Goal: Connect with others: Connect with other users

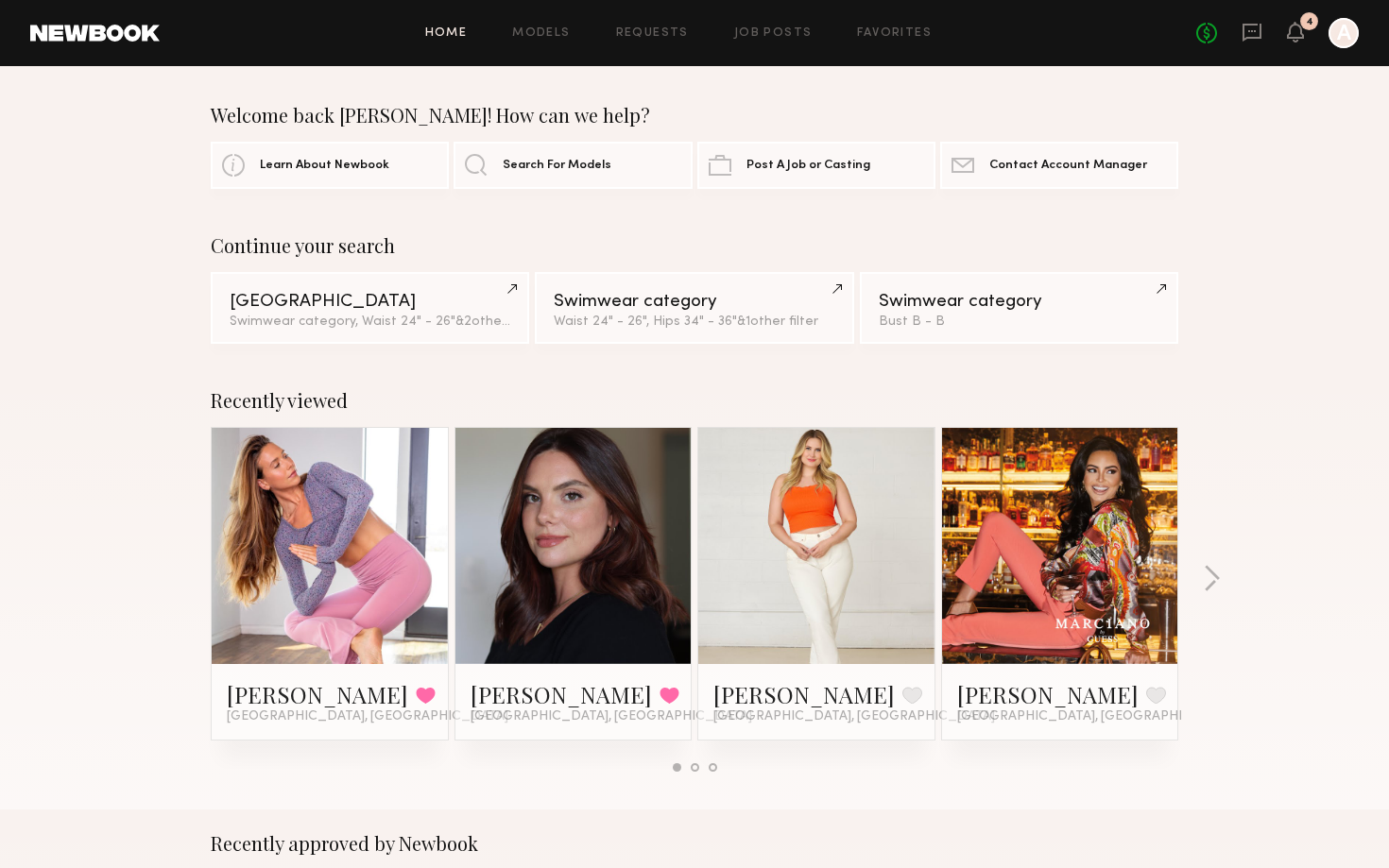
click at [1333, 32] on div at bounding box center [1343, 33] width 30 height 30
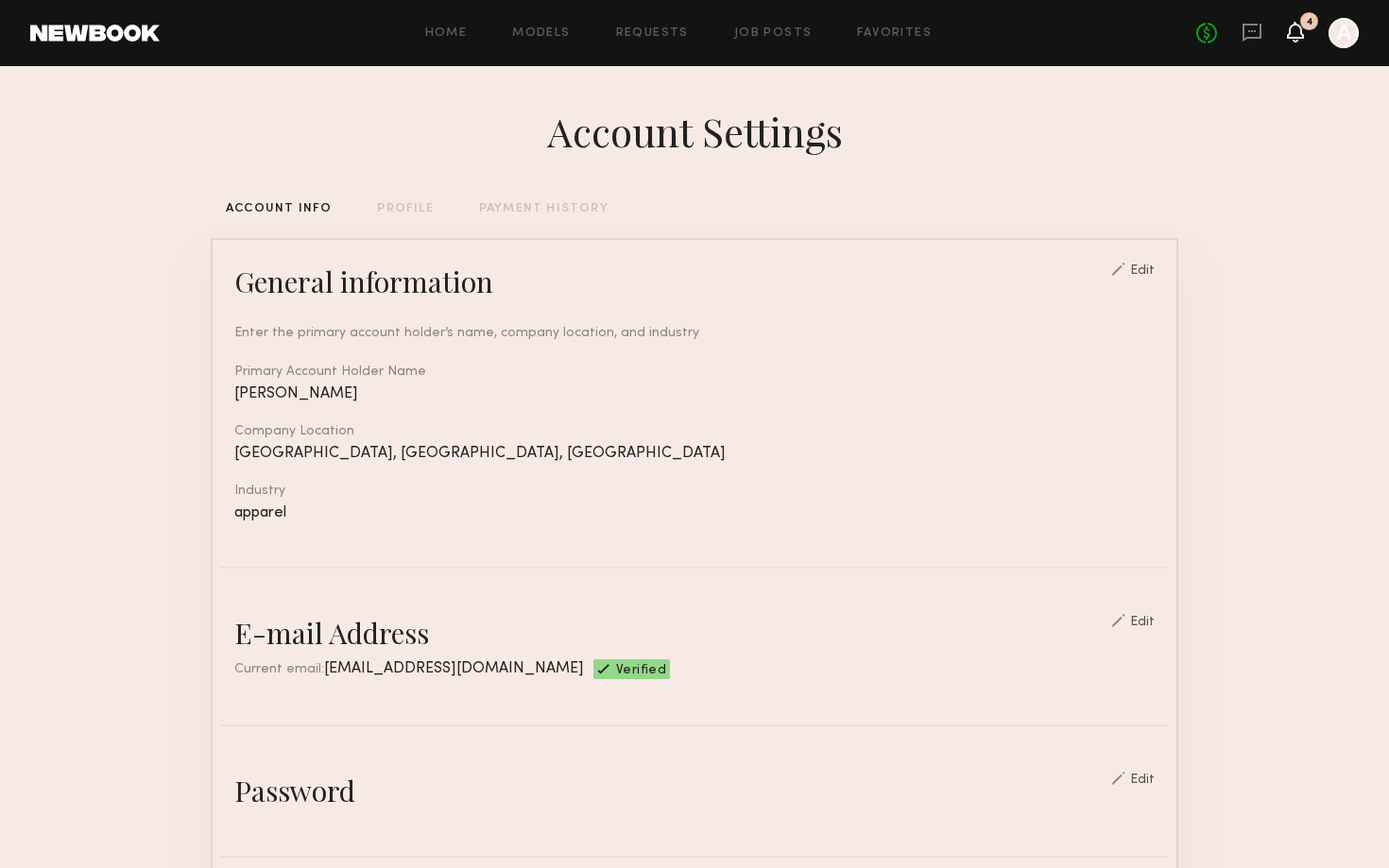
click at [1292, 36] on icon at bounding box center [1295, 31] width 15 height 13
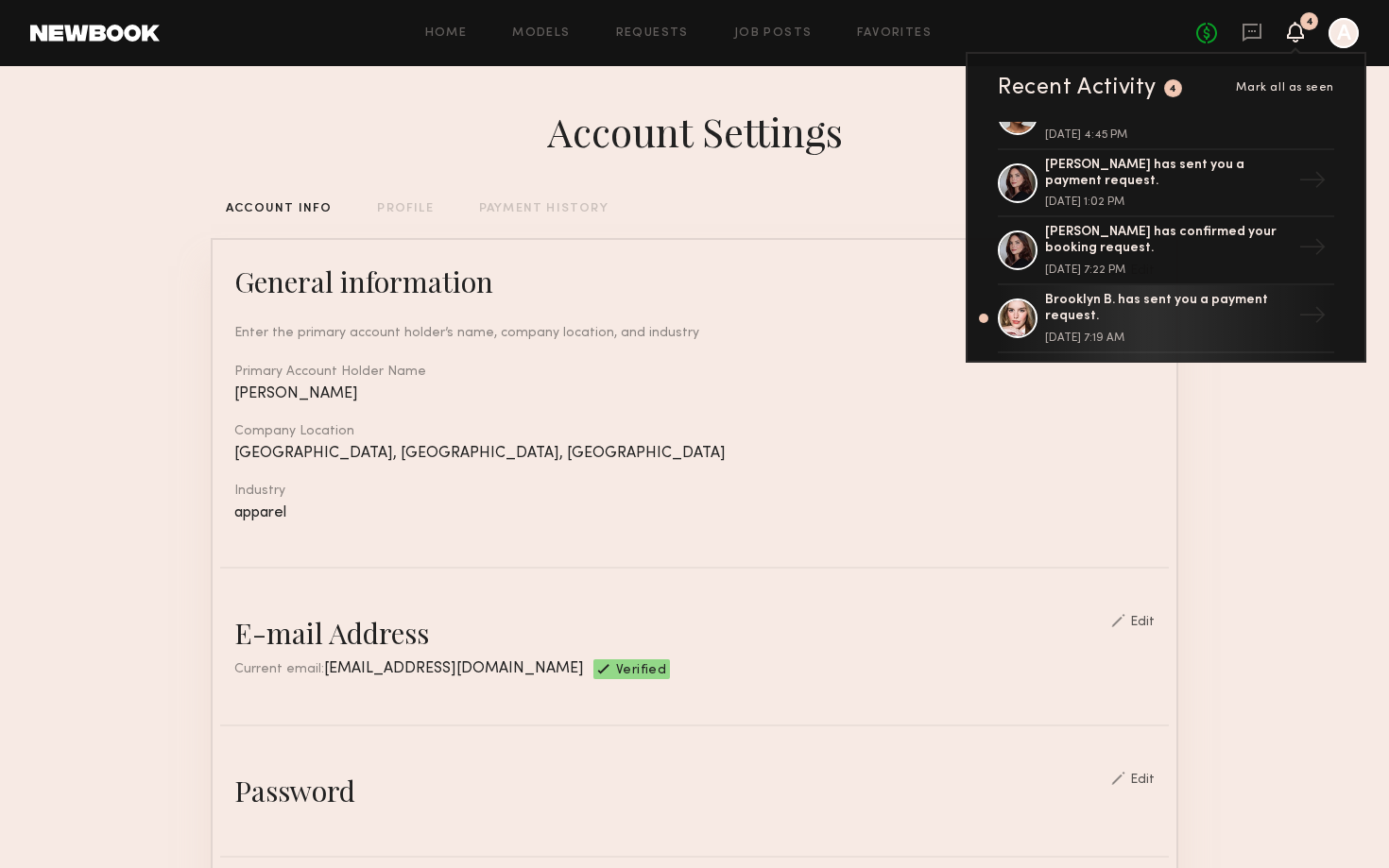
scroll to position [175, 0]
click at [1252, 28] on icon at bounding box center [1251, 32] width 21 height 21
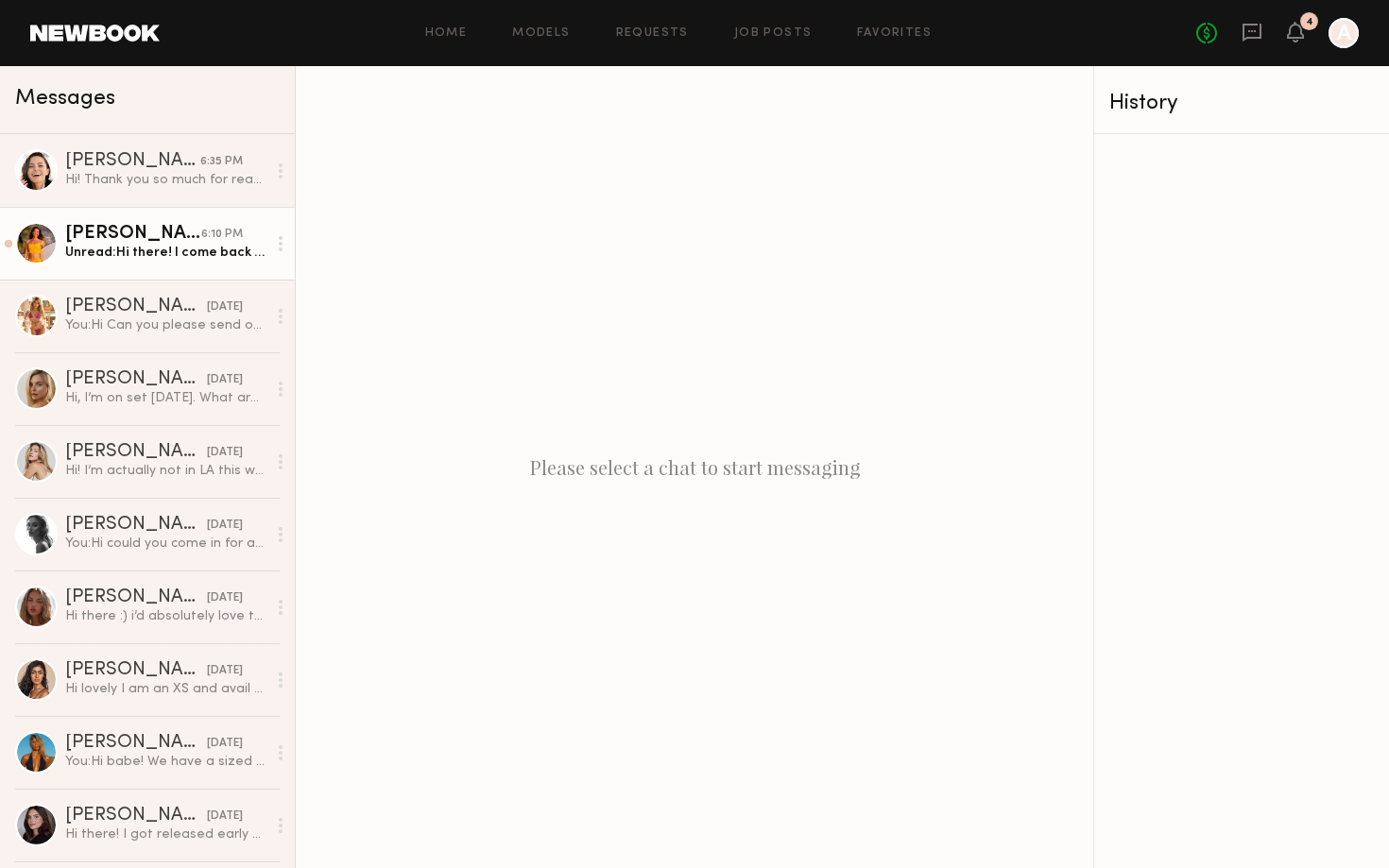
click at [223, 237] on div "6:10 PM" at bounding box center [223, 234] width 42 height 18
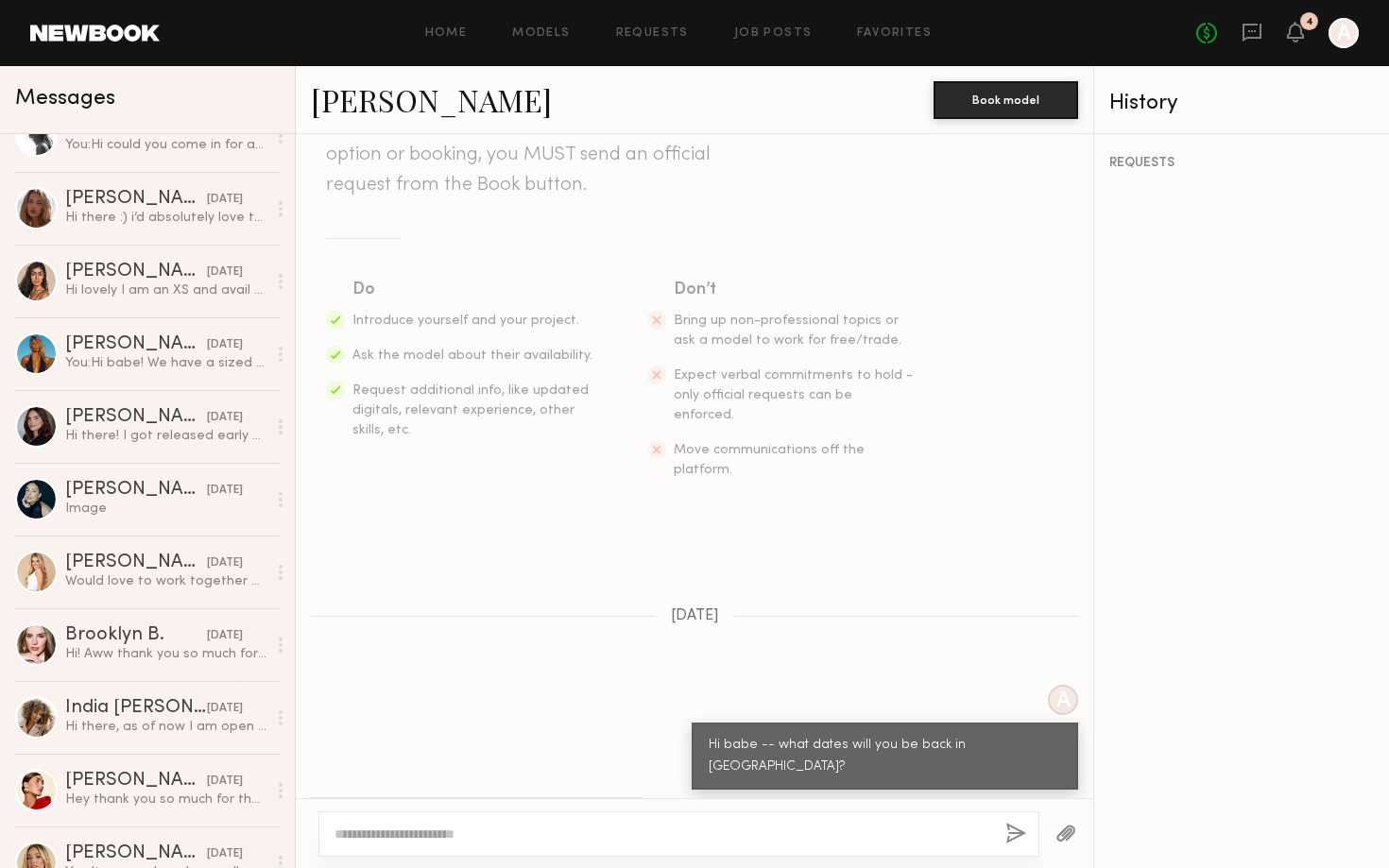
scroll to position [400, 0]
click at [544, 30] on link "Models" at bounding box center [540, 34] width 58 height 12
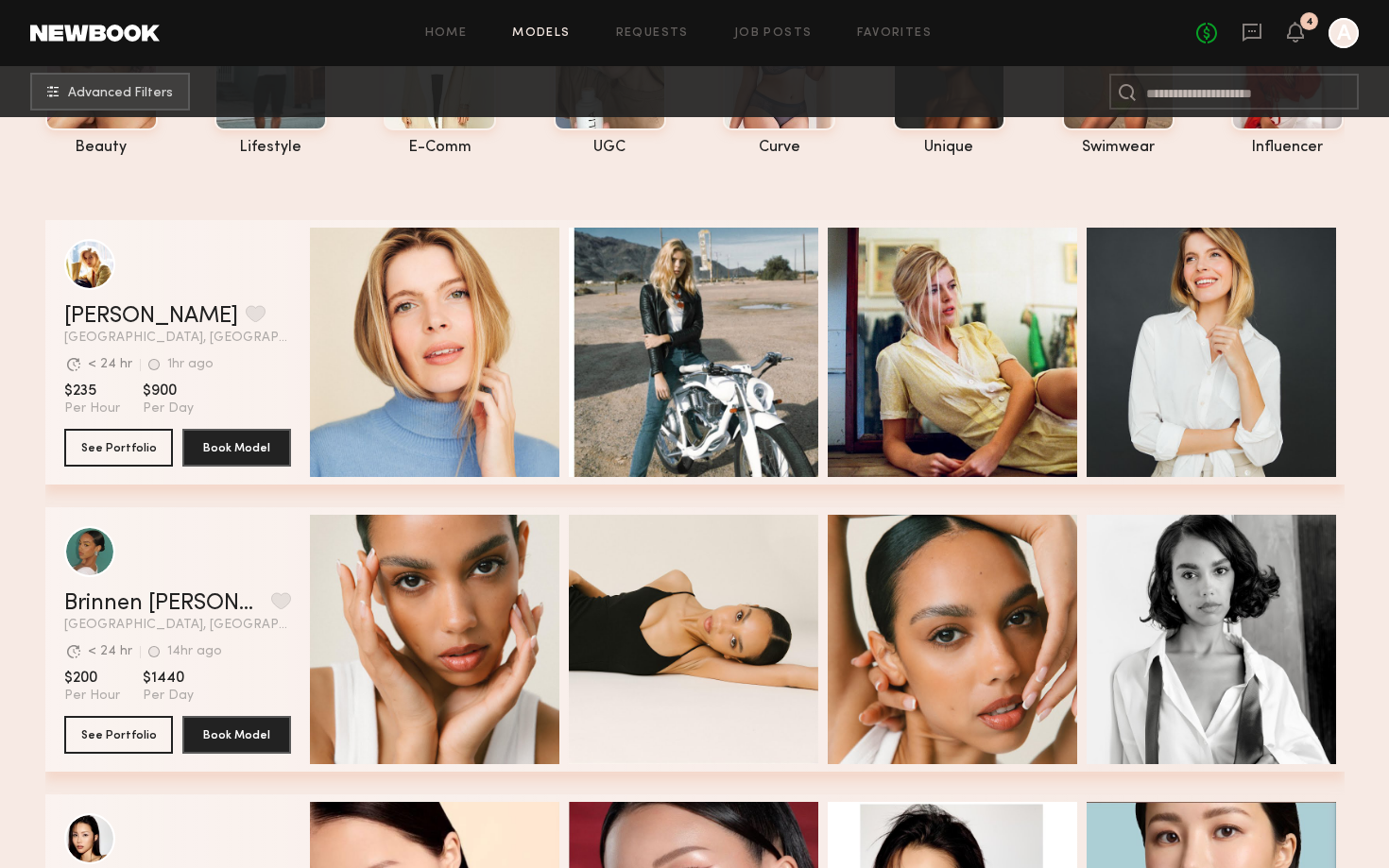
scroll to position [224, 0]
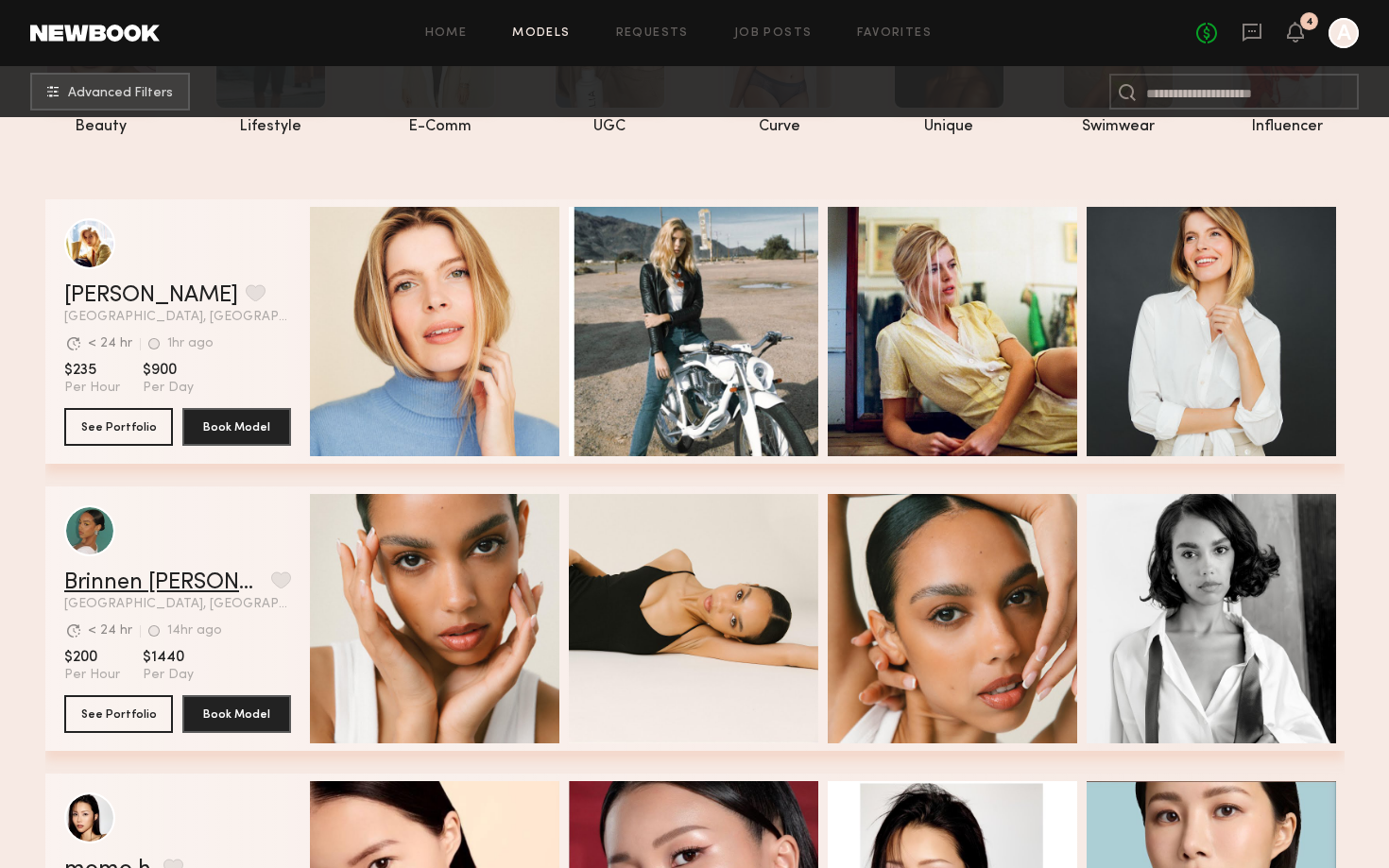
click at [130, 572] on link "Brinnen [PERSON_NAME]" at bounding box center [164, 582] width 200 height 23
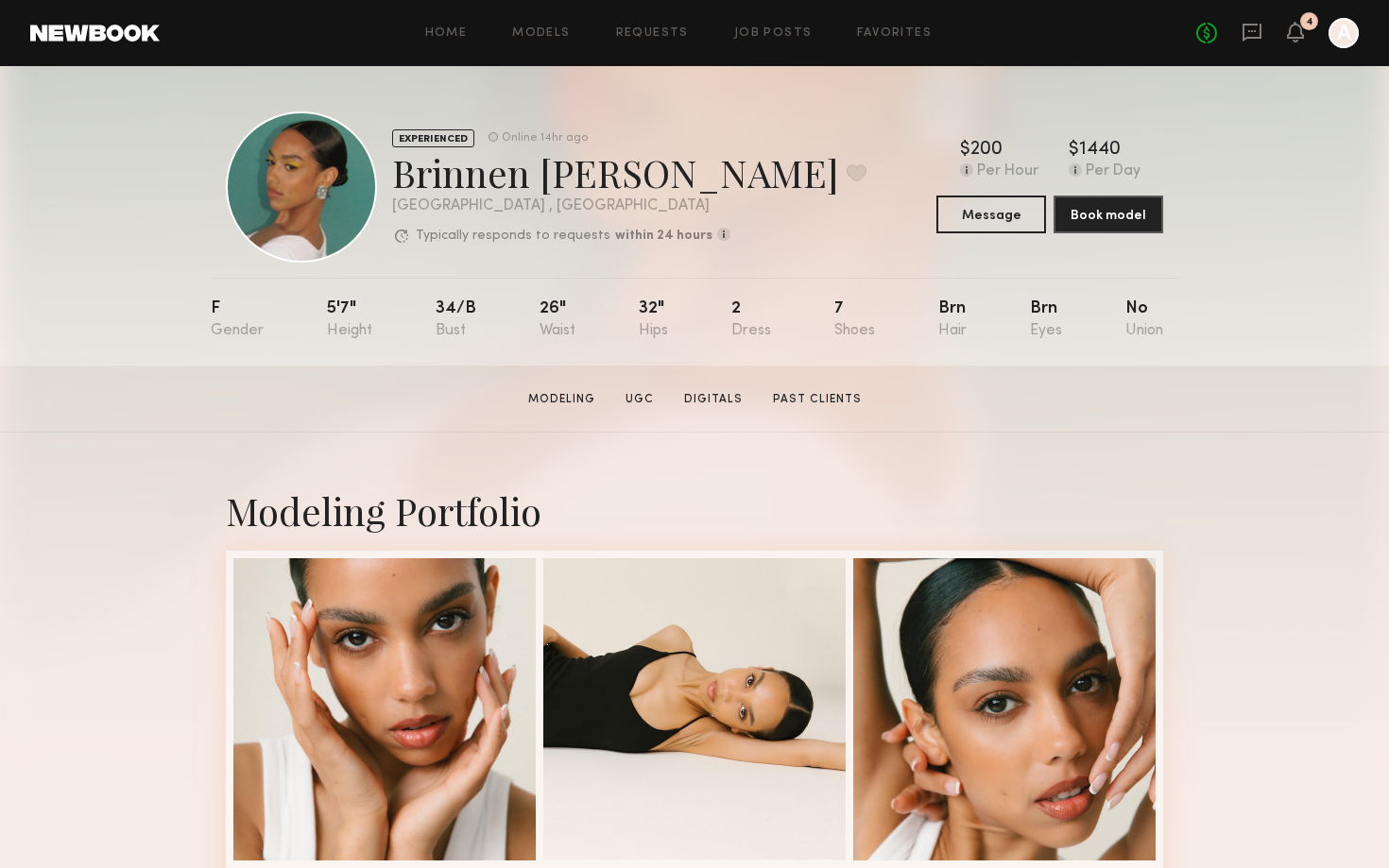
click at [1304, 28] on div "4" at bounding box center [1309, 21] width 18 height 18
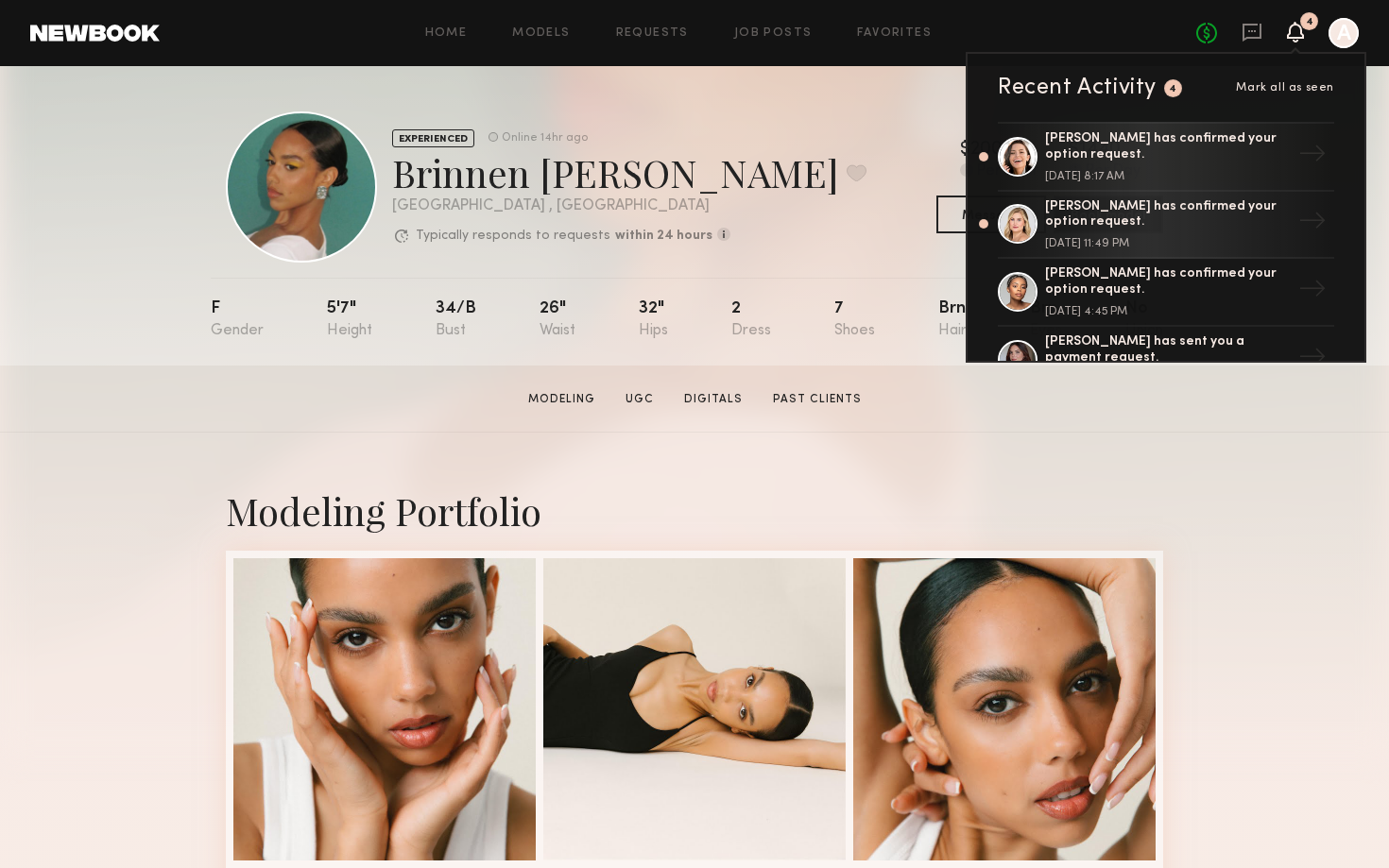
click at [1346, 29] on div at bounding box center [1343, 33] width 30 height 30
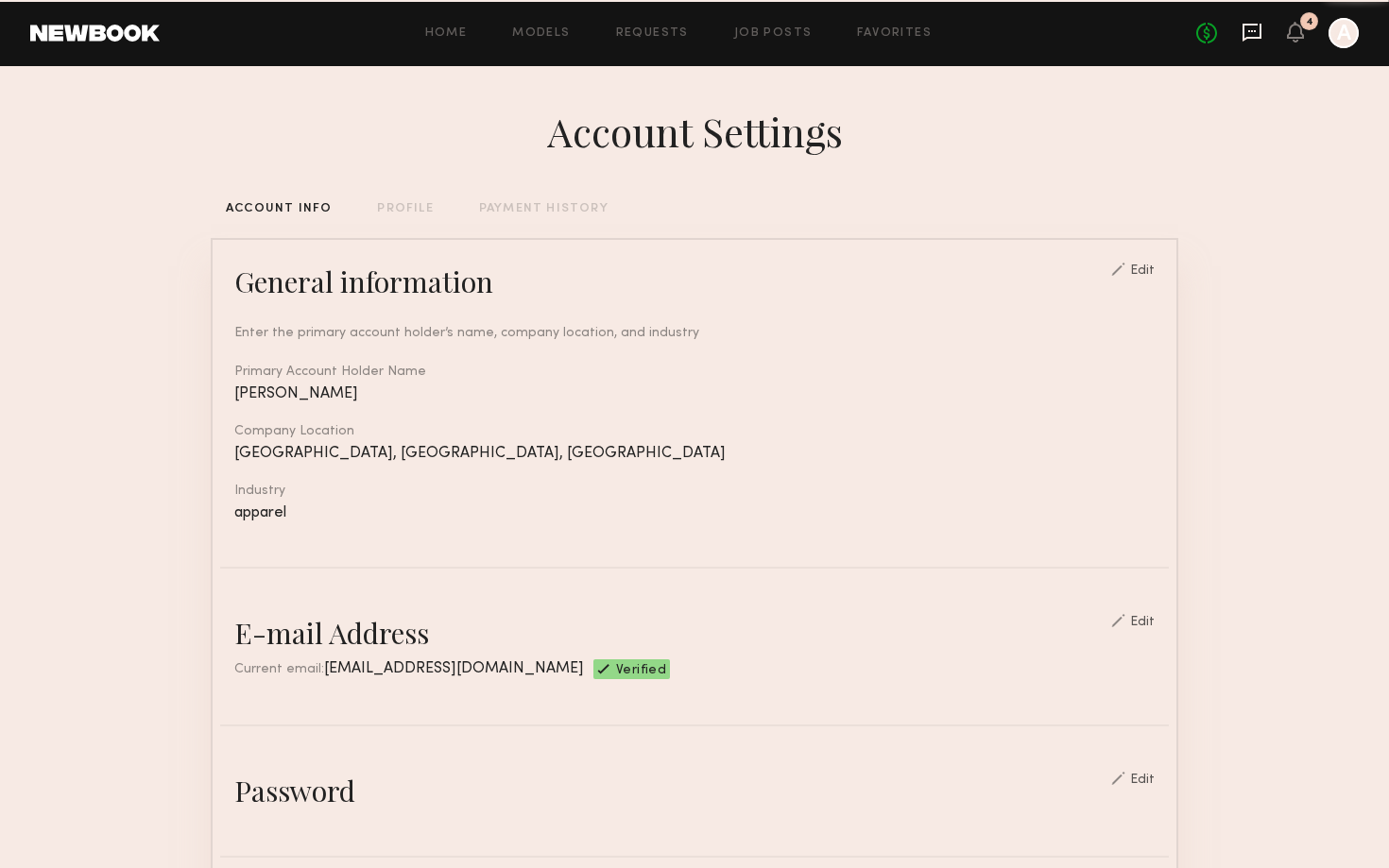
click at [1259, 36] on icon at bounding box center [1251, 33] width 19 height 18
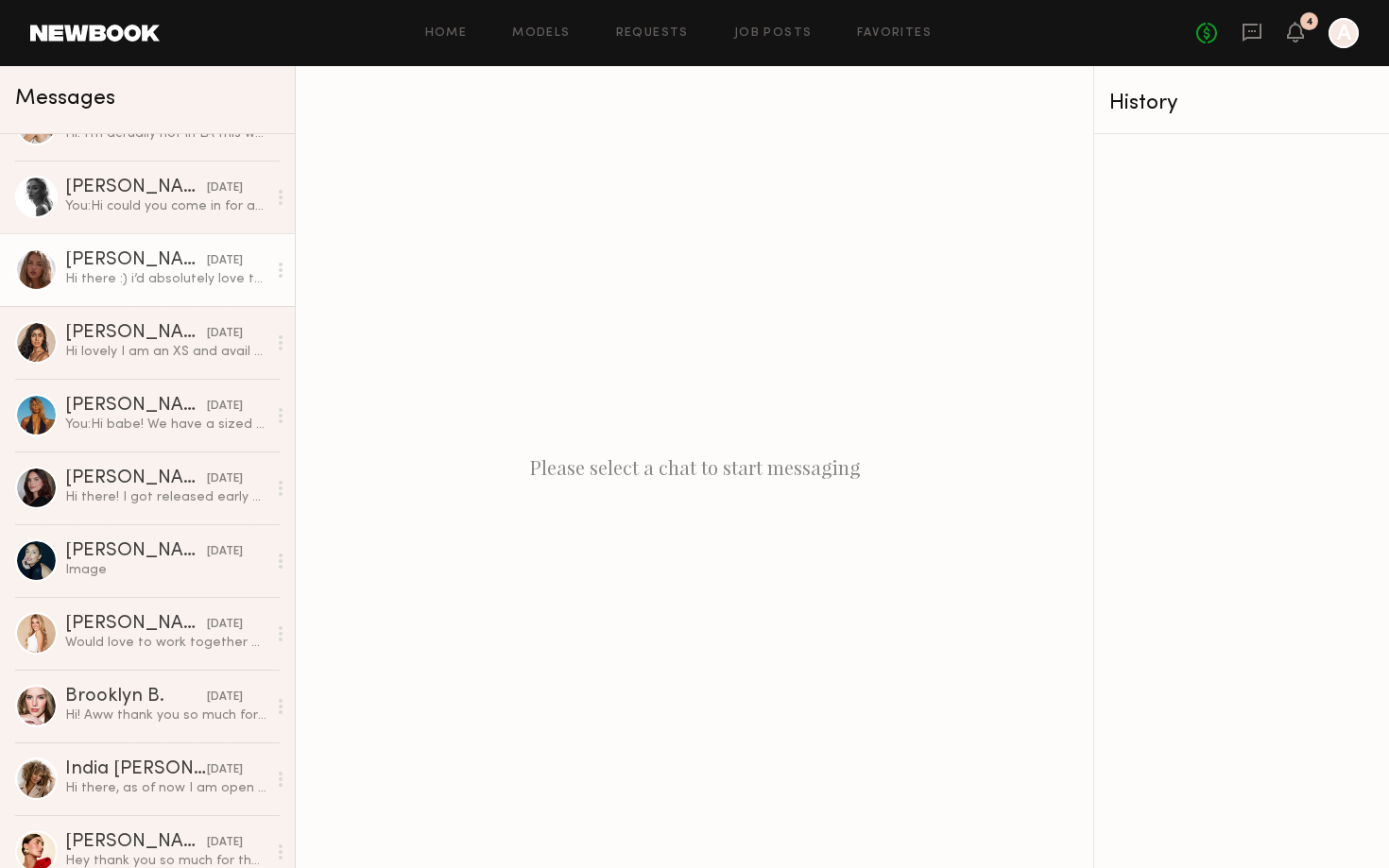
scroll to position [374, 0]
